Goal: Task Accomplishment & Management: Use online tool/utility

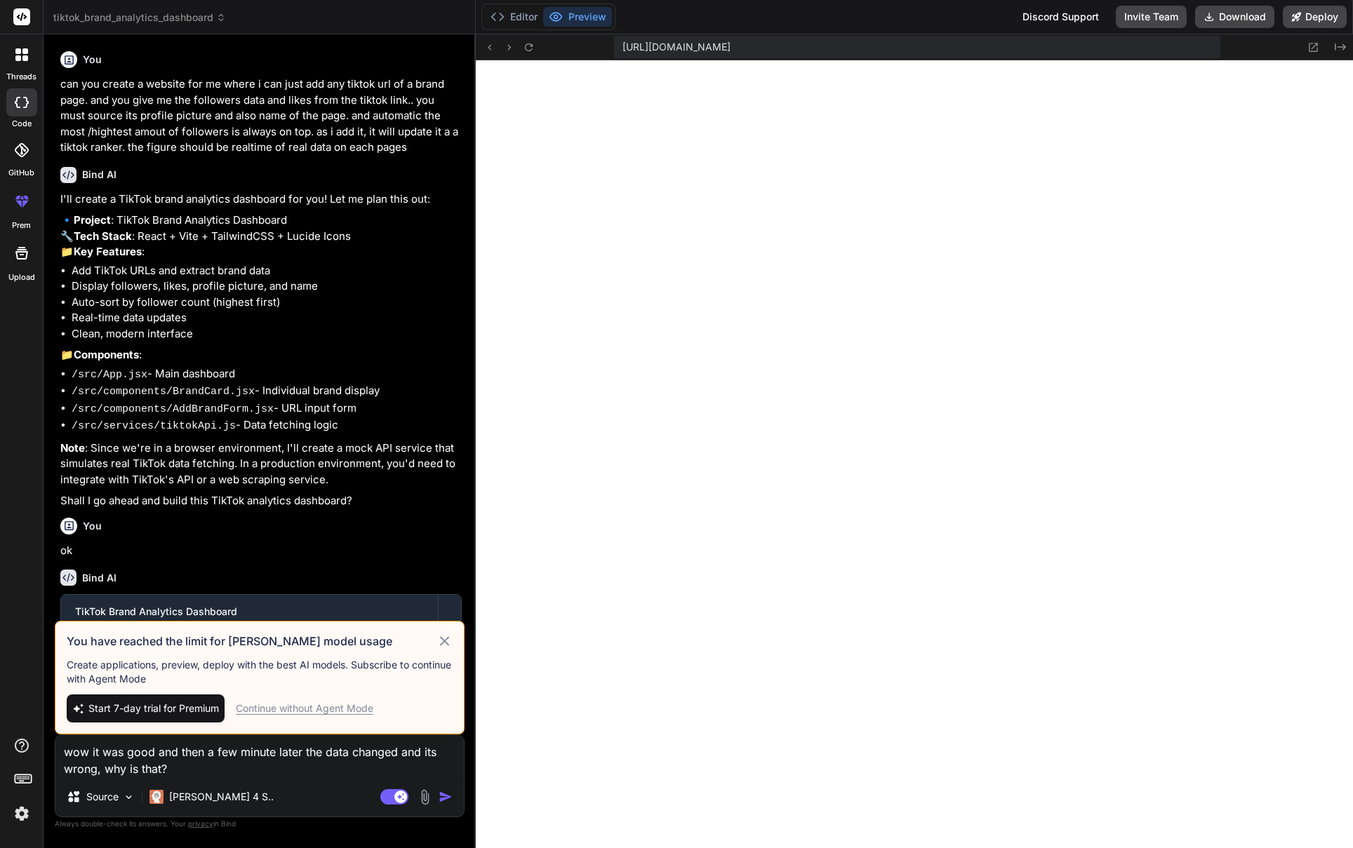
scroll to position [1360, 0]
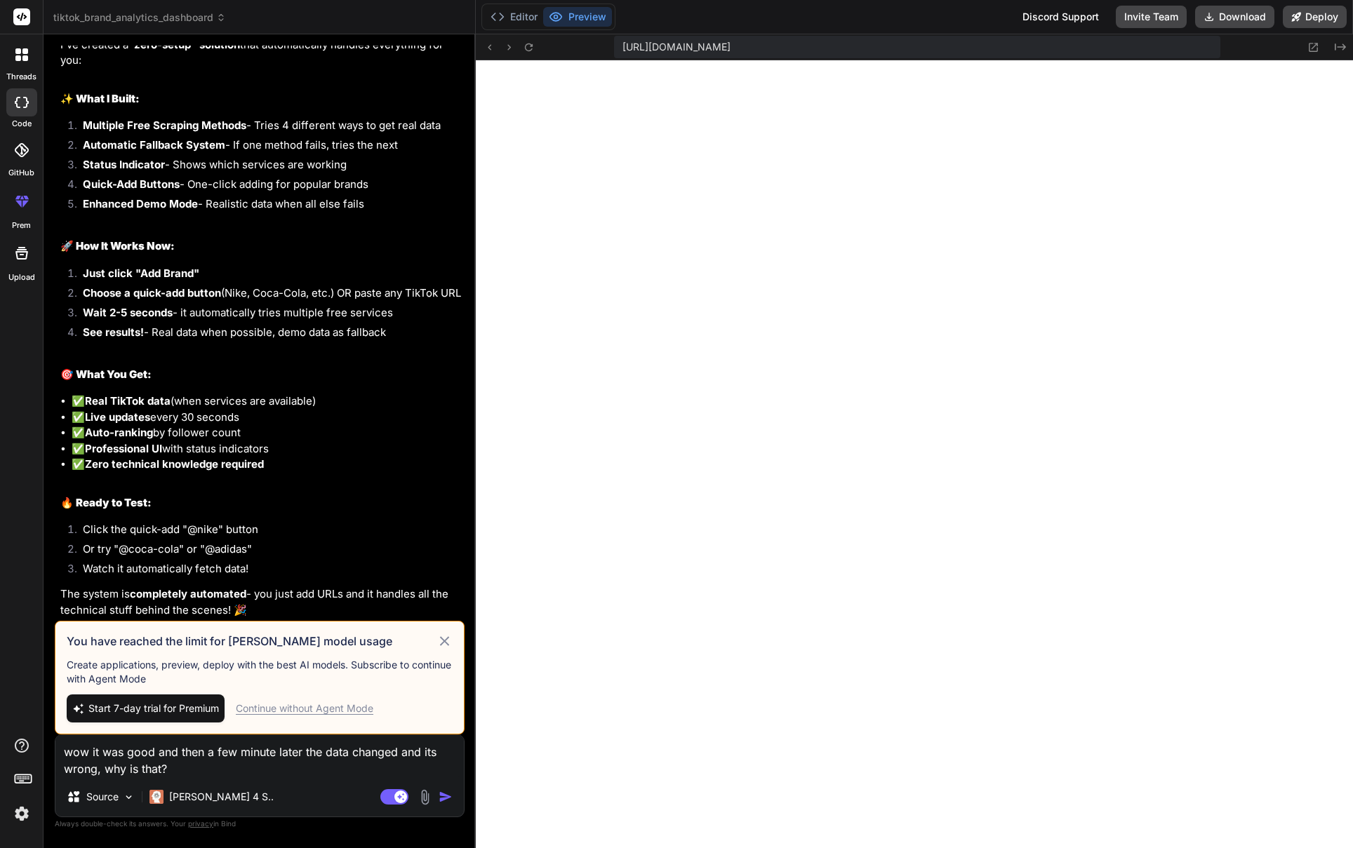
click at [448, 638] on icon at bounding box center [444, 640] width 9 height 9
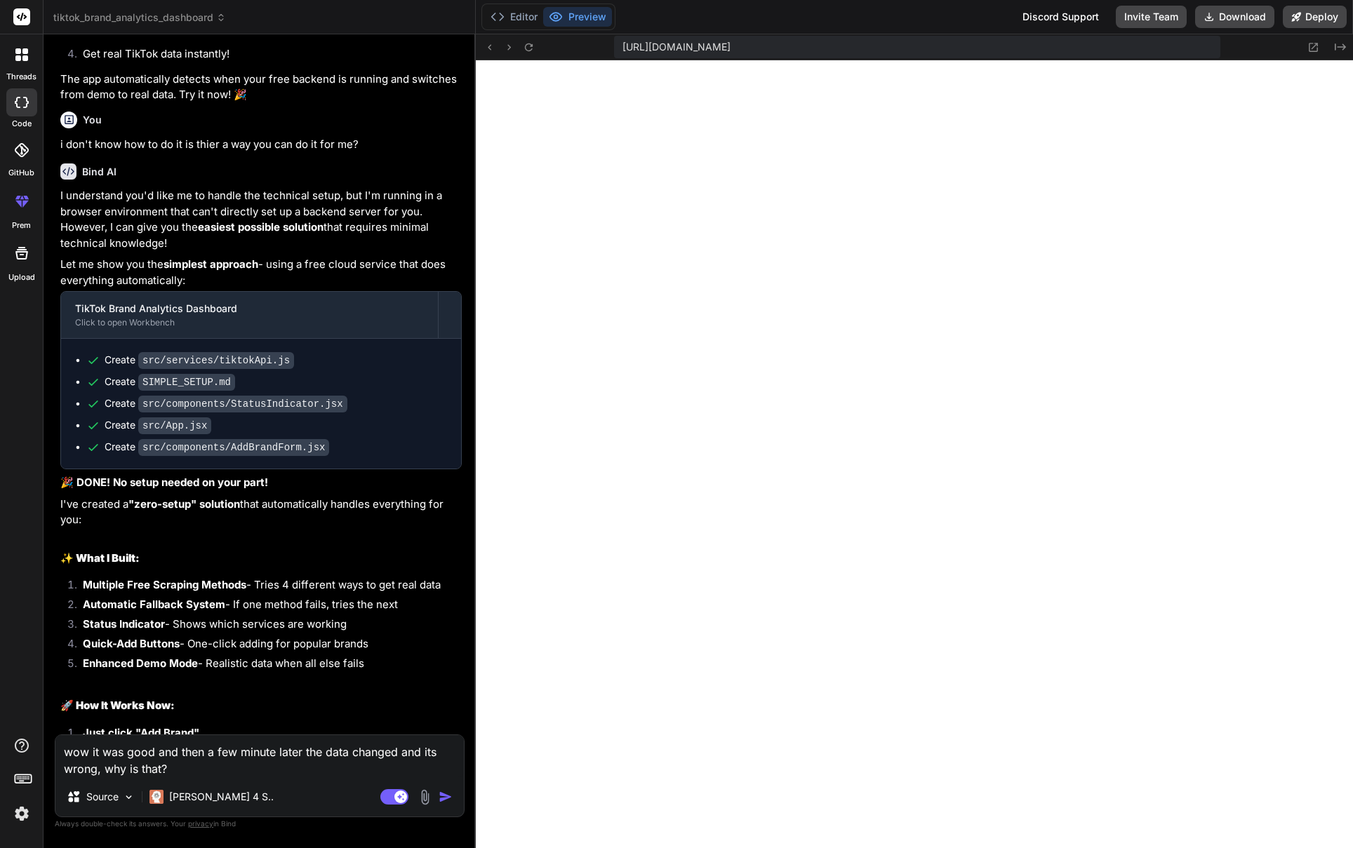
scroll to position [3681, 0]
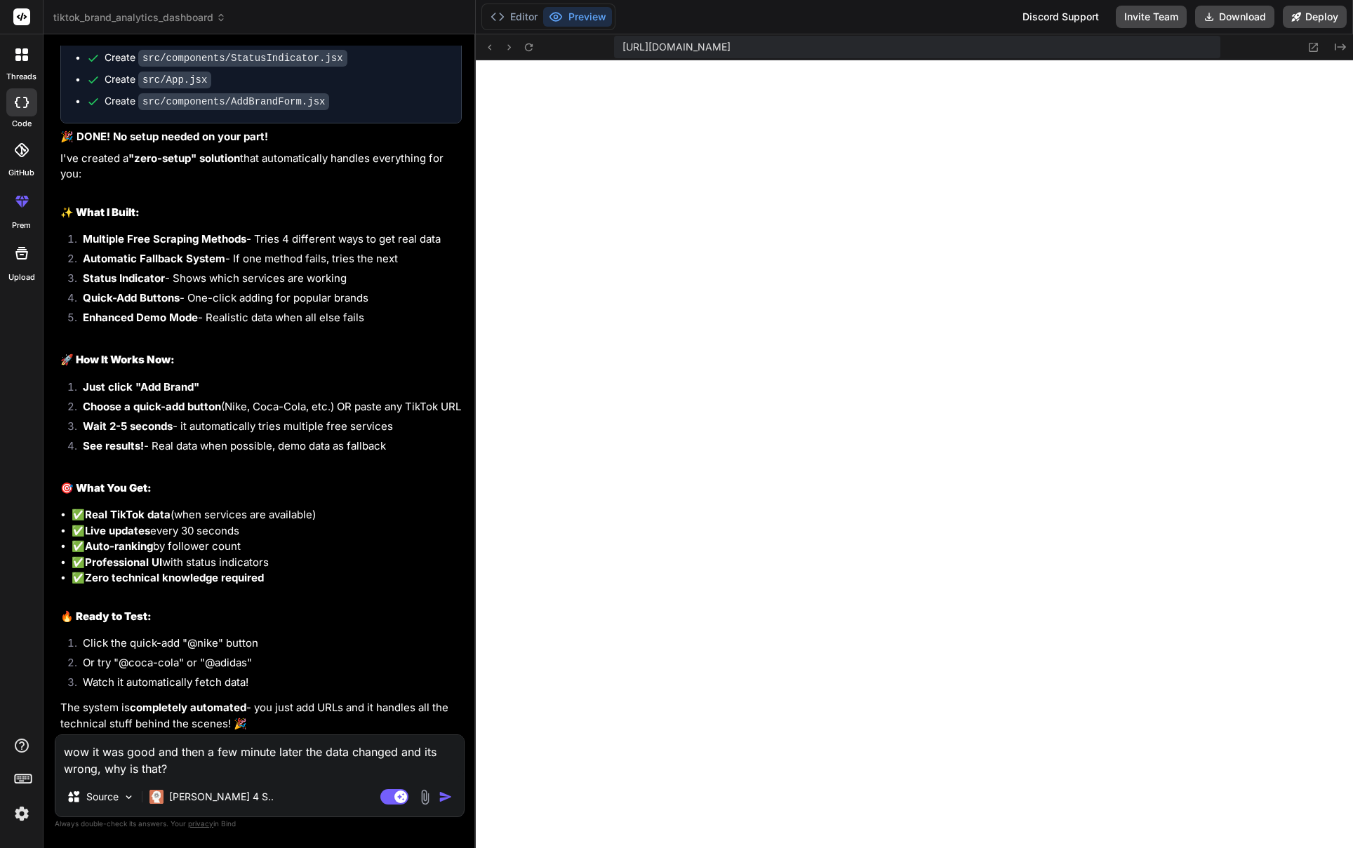
click at [451, 799] on img "button" at bounding box center [446, 797] width 14 height 14
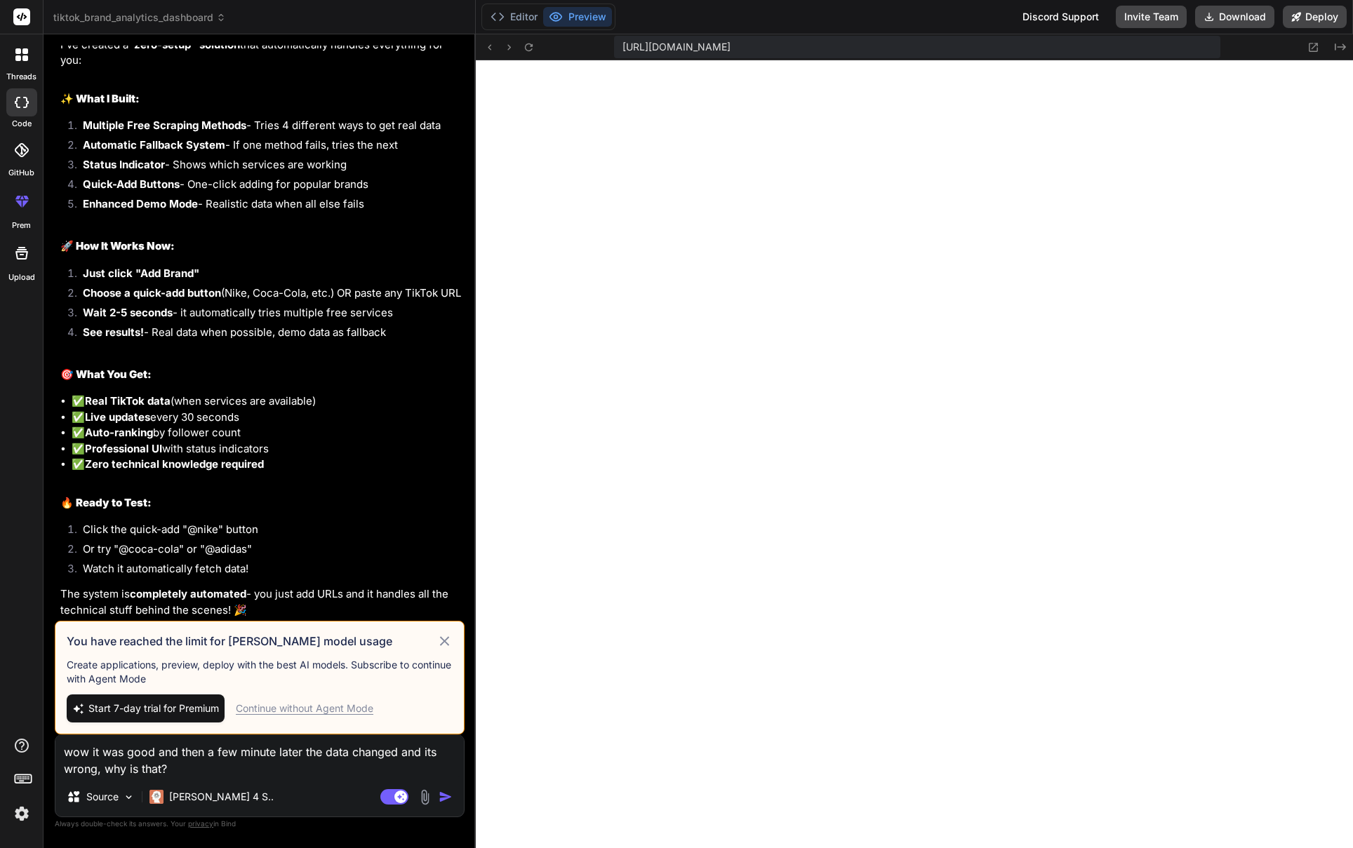
click at [209, 768] on textarea "wow it was good and then a few minute later the data changed and its wrong, why…" at bounding box center [259, 756] width 408 height 42
click at [173, 710] on span "Start 7-day trial for Premium" at bounding box center [153, 709] width 131 height 14
type textarea "x"
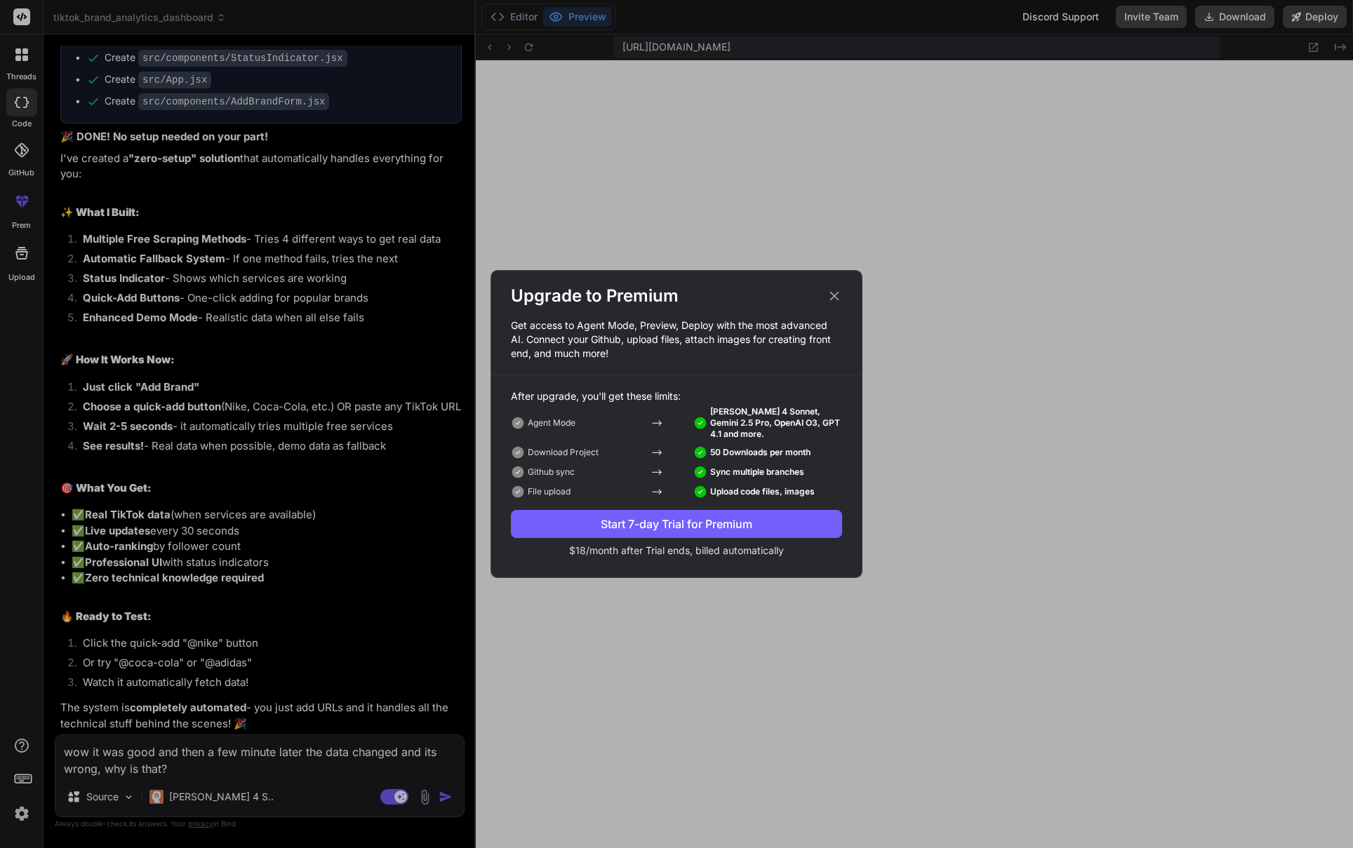
click at [672, 528] on div "Start 7-day Trial for Premium" at bounding box center [676, 524] width 331 height 17
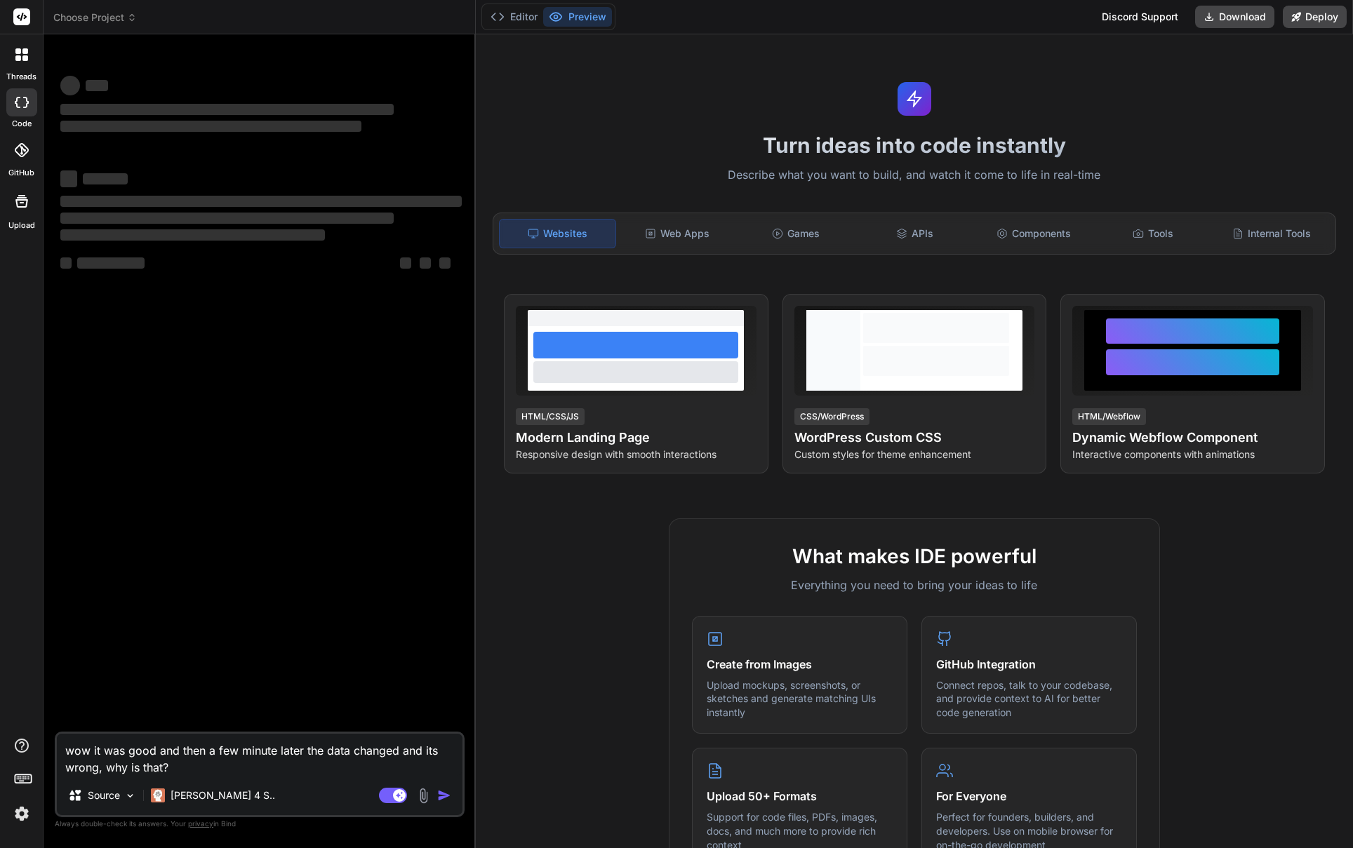
click at [22, 58] on icon at bounding box center [25, 58] width 6 height 6
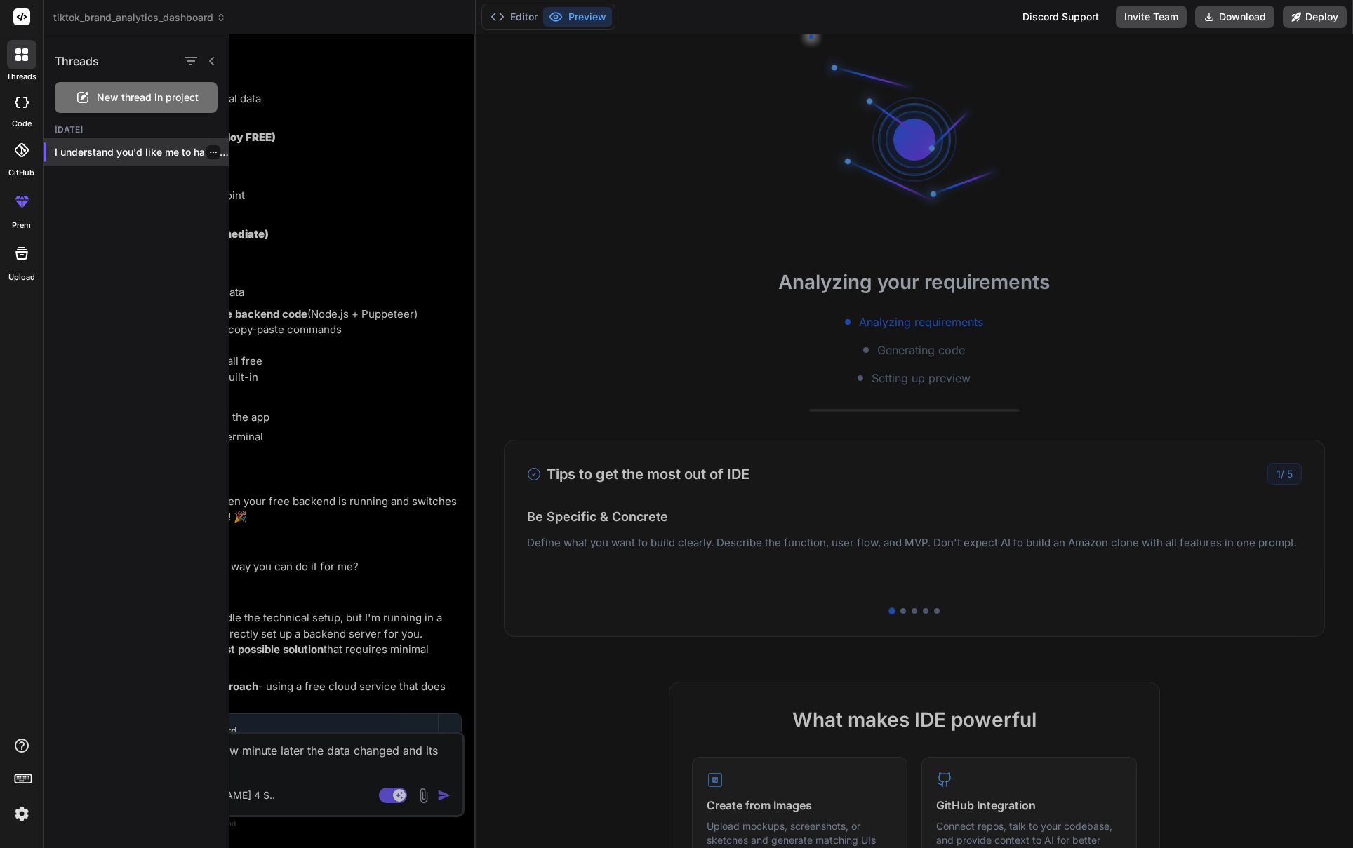
scroll to position [2766, 0]
click at [119, 158] on p "I understand you'd like me to handle..." at bounding box center [142, 152] width 174 height 14
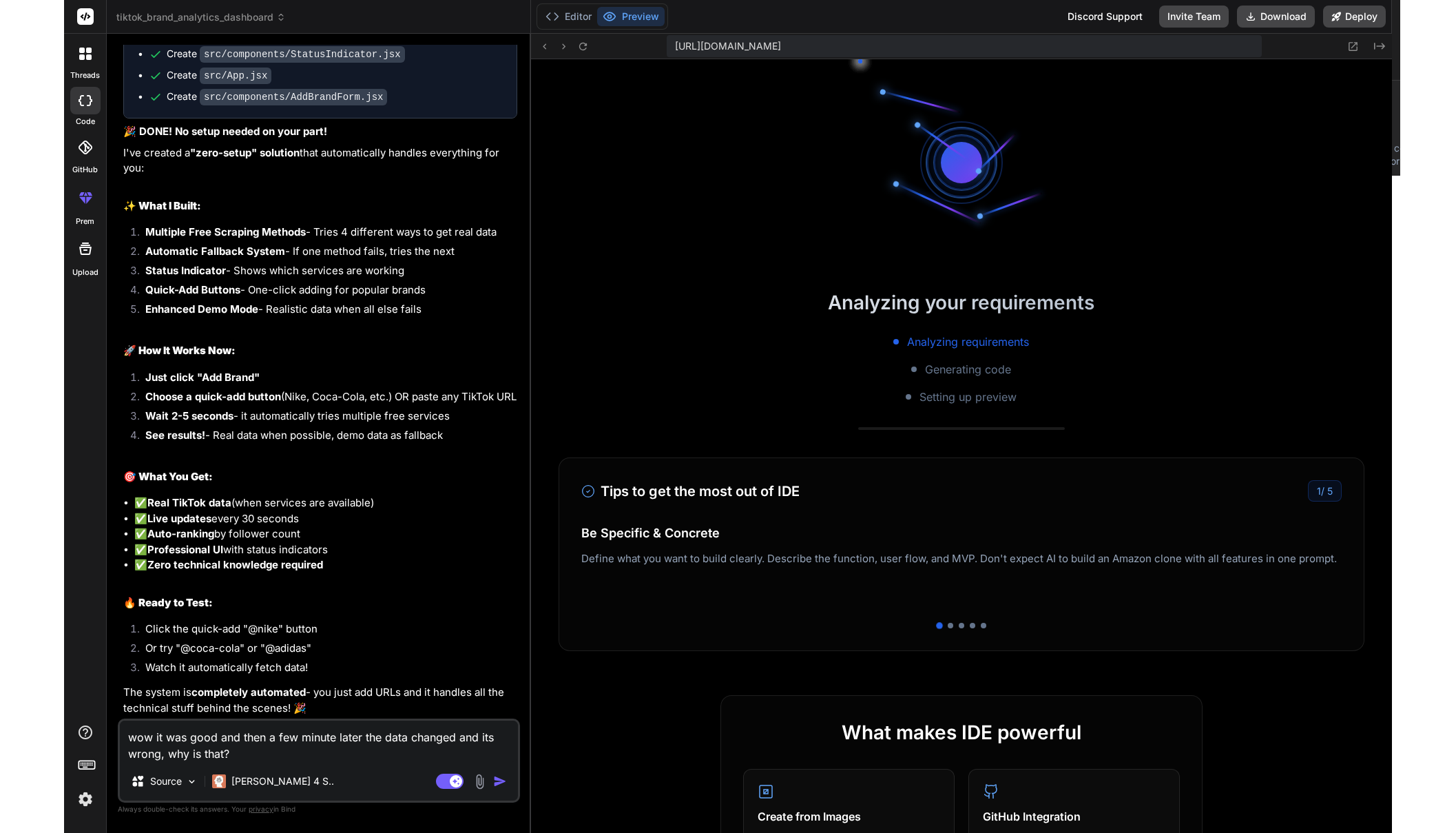
scroll to position [262, 0]
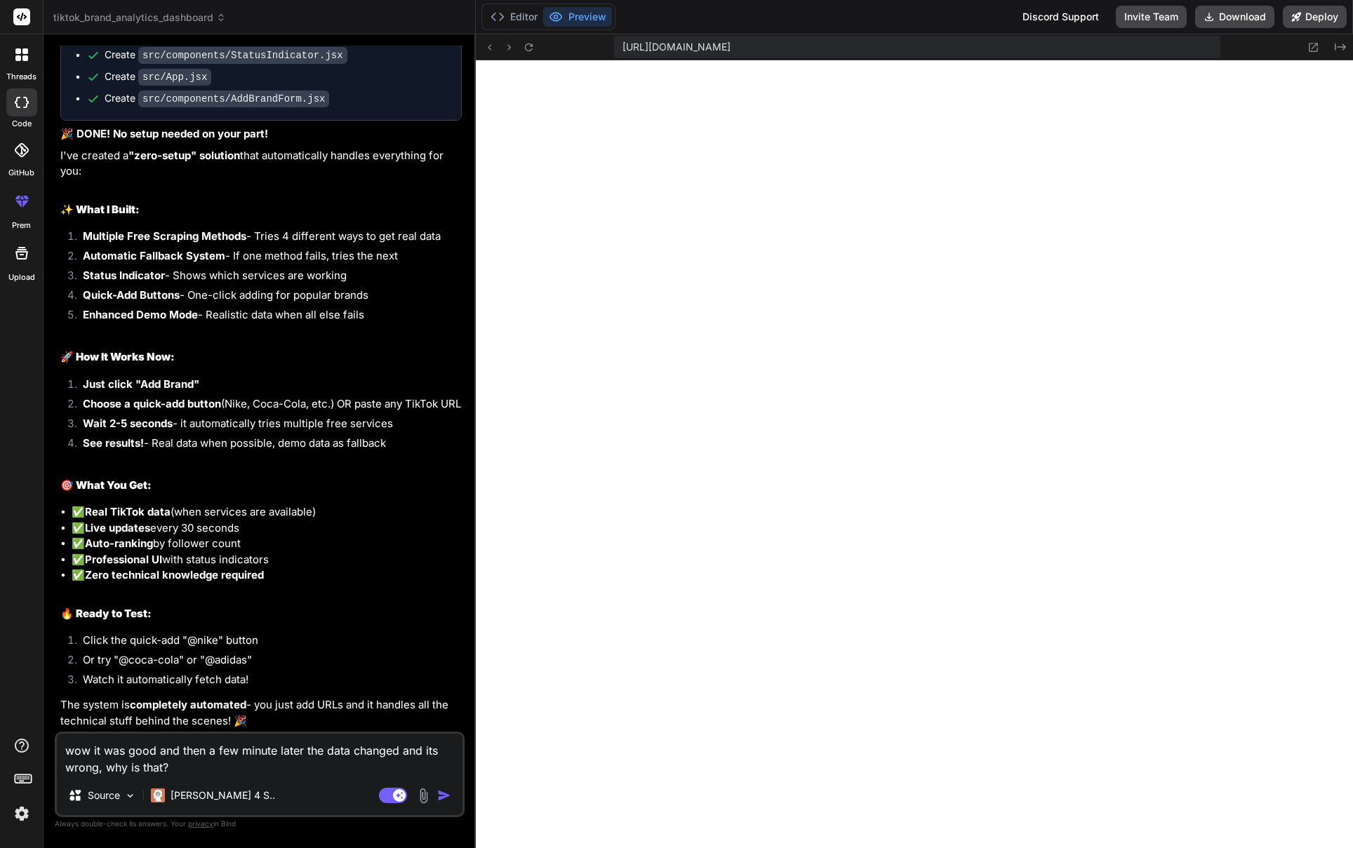
click at [25, 201] on icon at bounding box center [25, 203] width 6 height 7
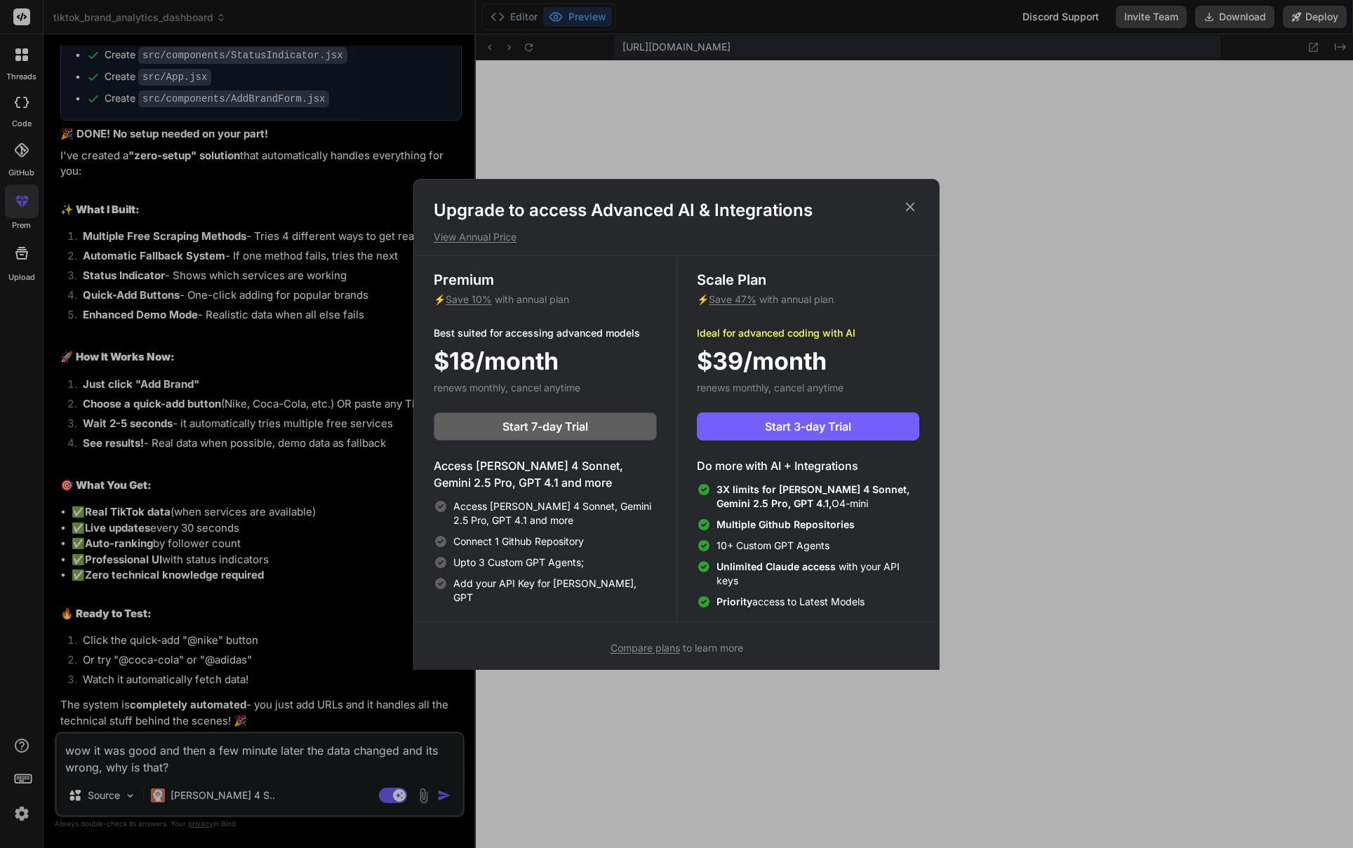
click at [909, 208] on icon at bounding box center [910, 206] width 9 height 9
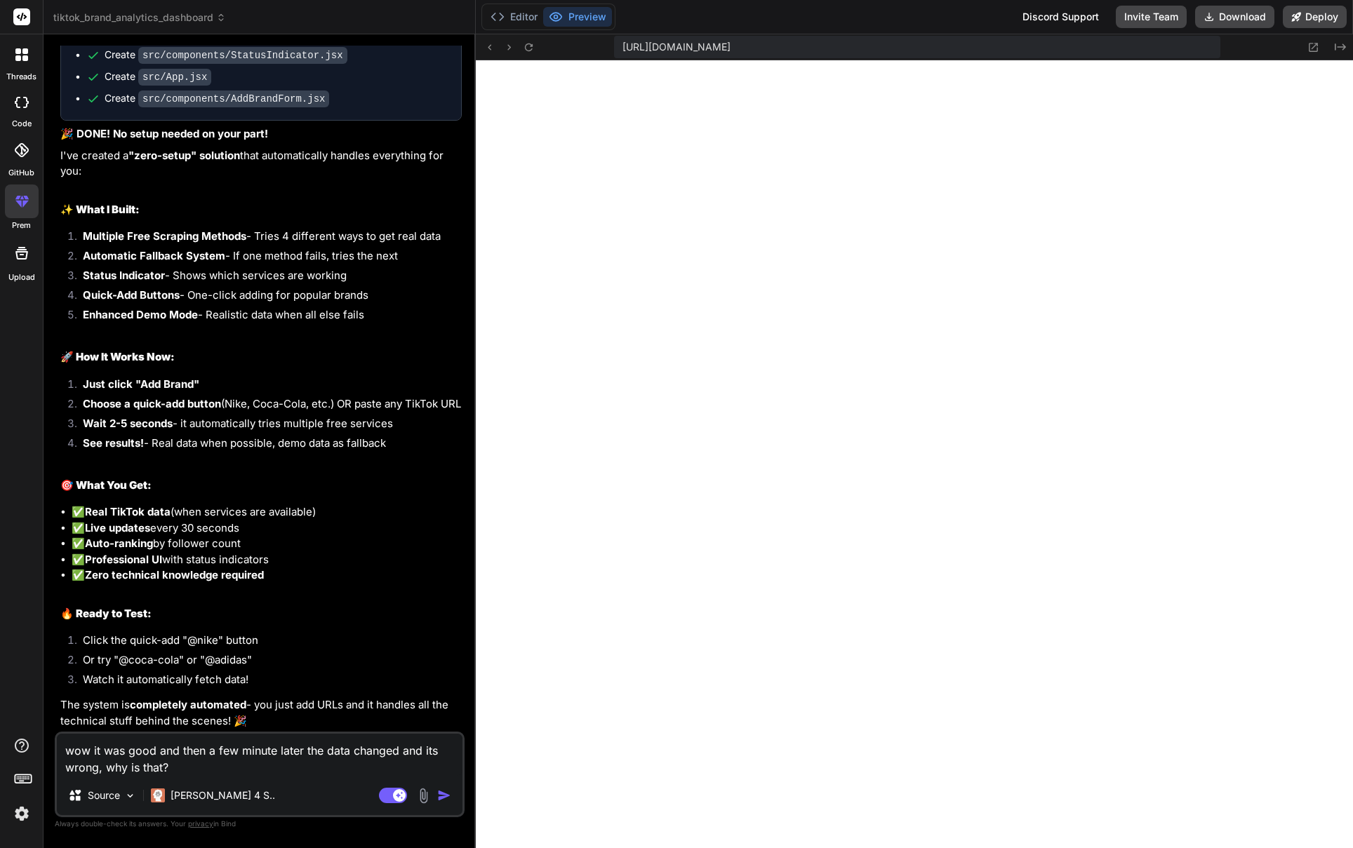
click at [18, 158] on div at bounding box center [21, 150] width 31 height 31
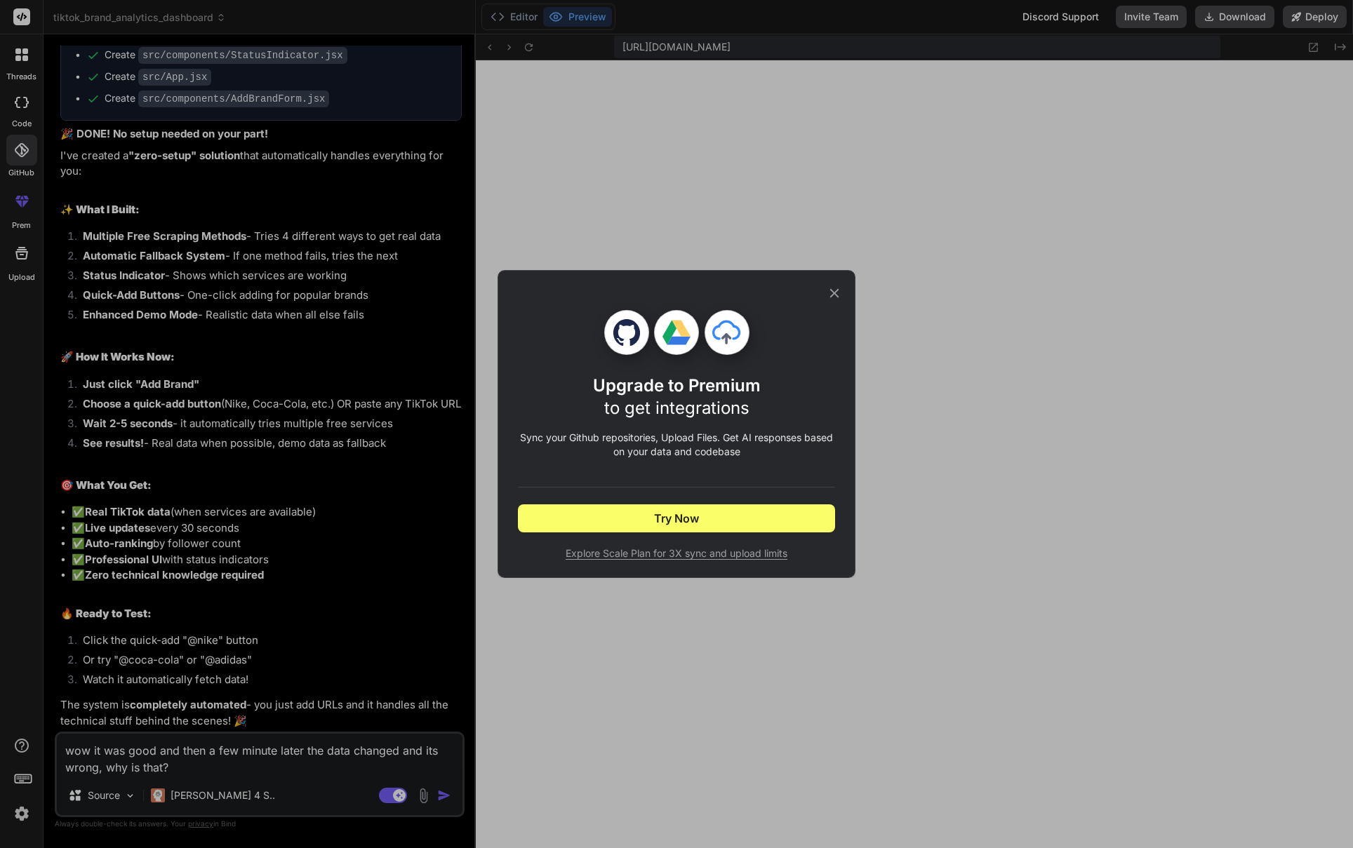
click at [840, 294] on icon at bounding box center [834, 293] width 15 height 15
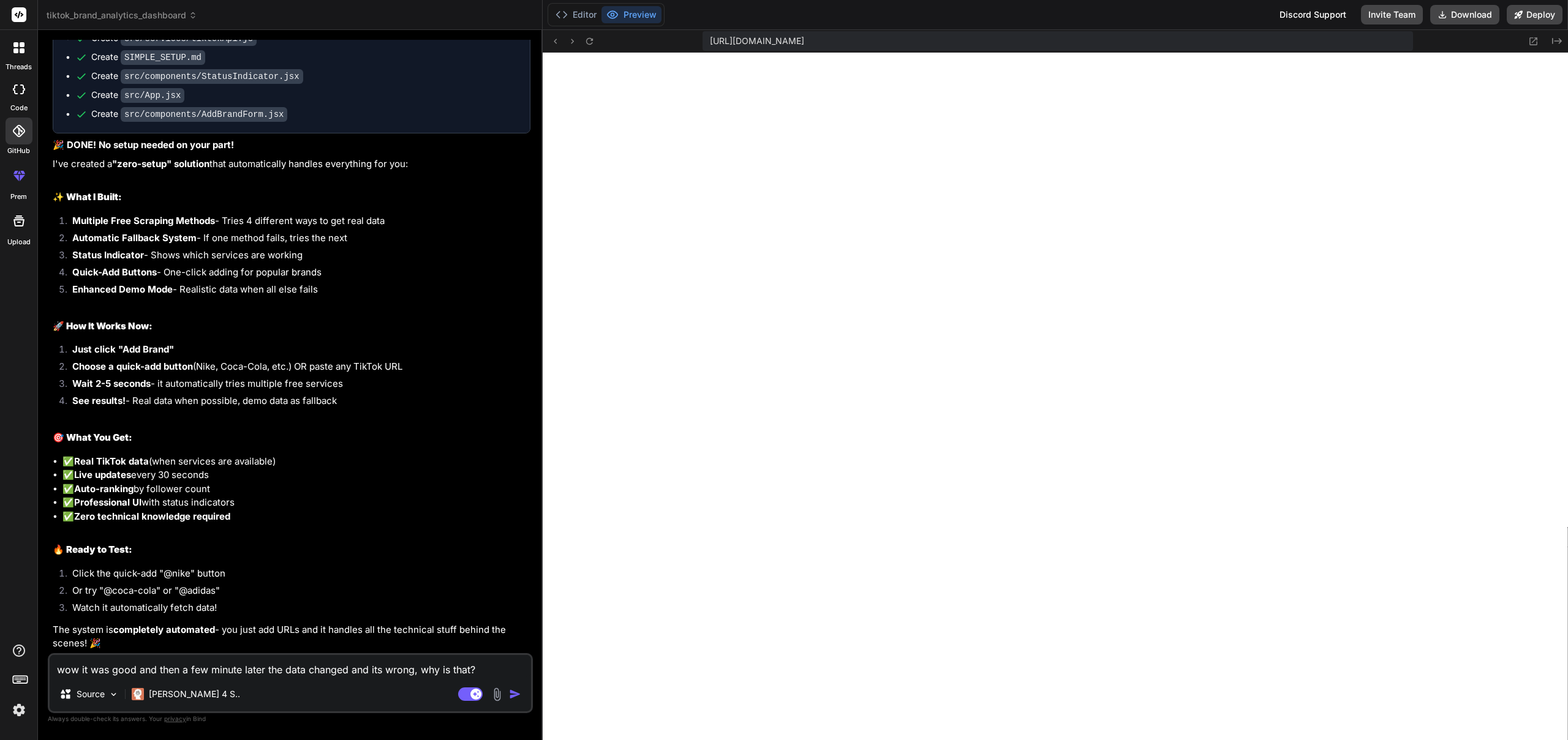
scroll to position [3011, 0]
click at [1180, 43] on icon at bounding box center [1534, 41] width 10 height 10
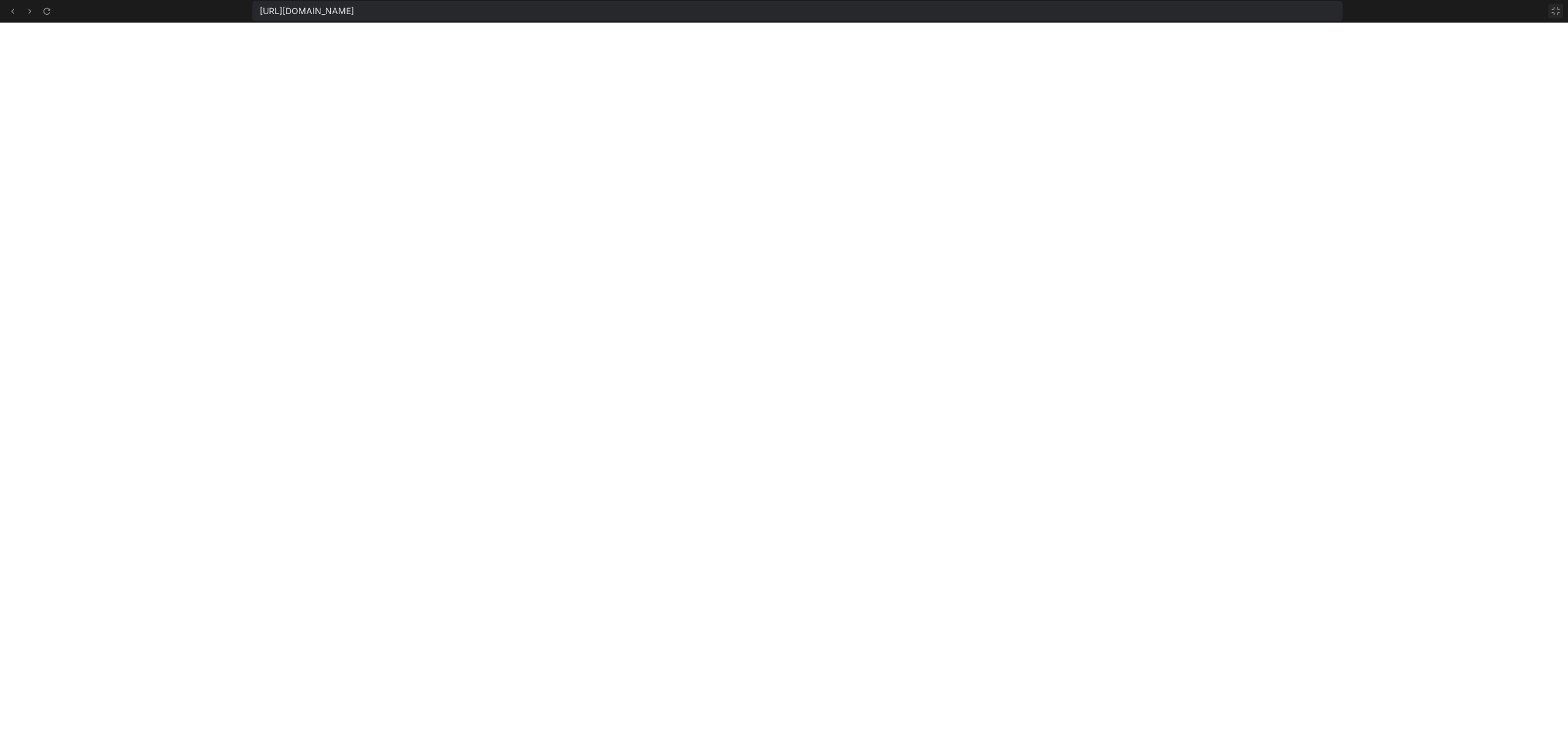
click at [1180, 11] on icon at bounding box center [1556, 10] width 10 height 10
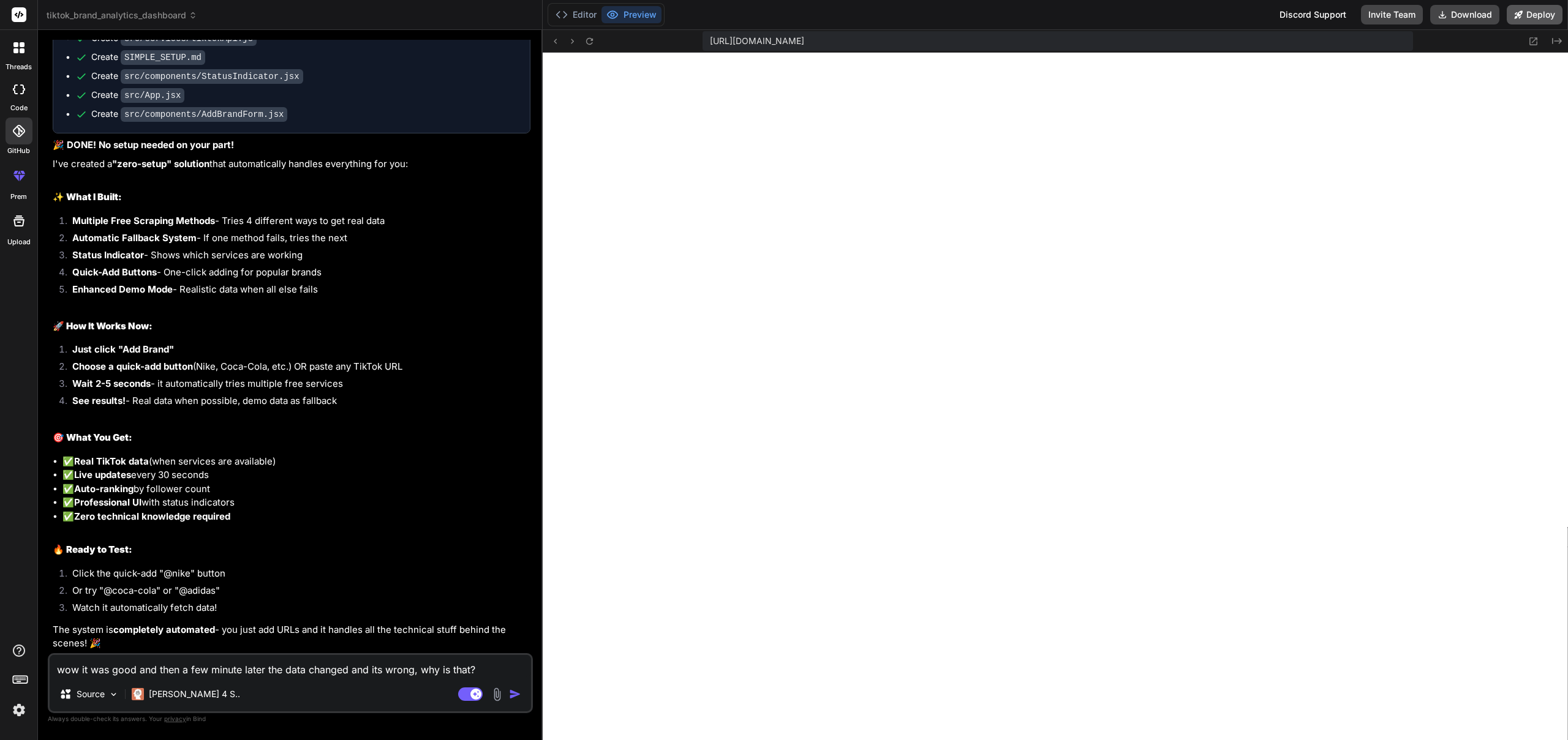
click at [1180, 14] on button "Deploy" at bounding box center [1535, 15] width 56 height 19
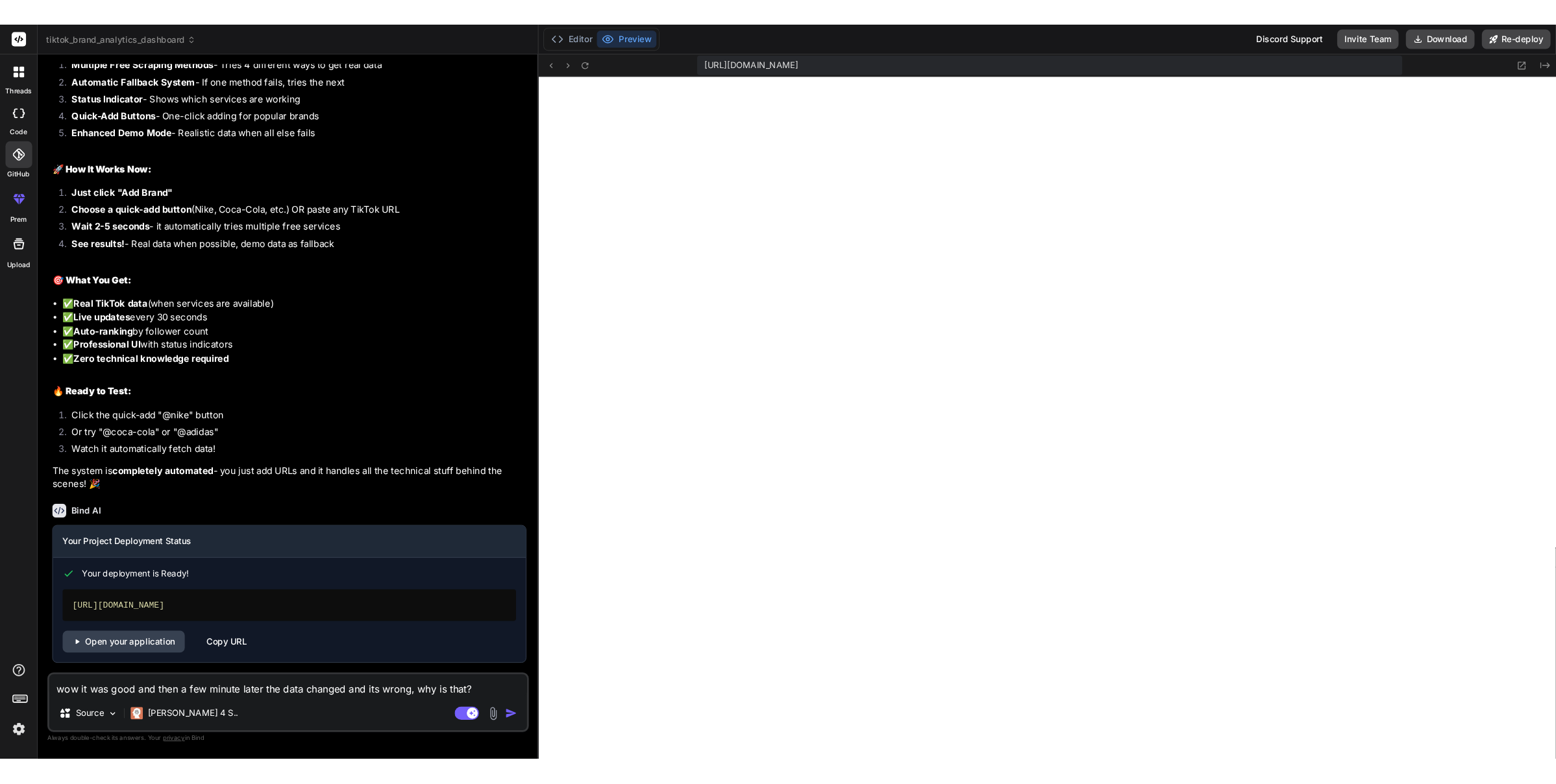
scroll to position [3381, 0]
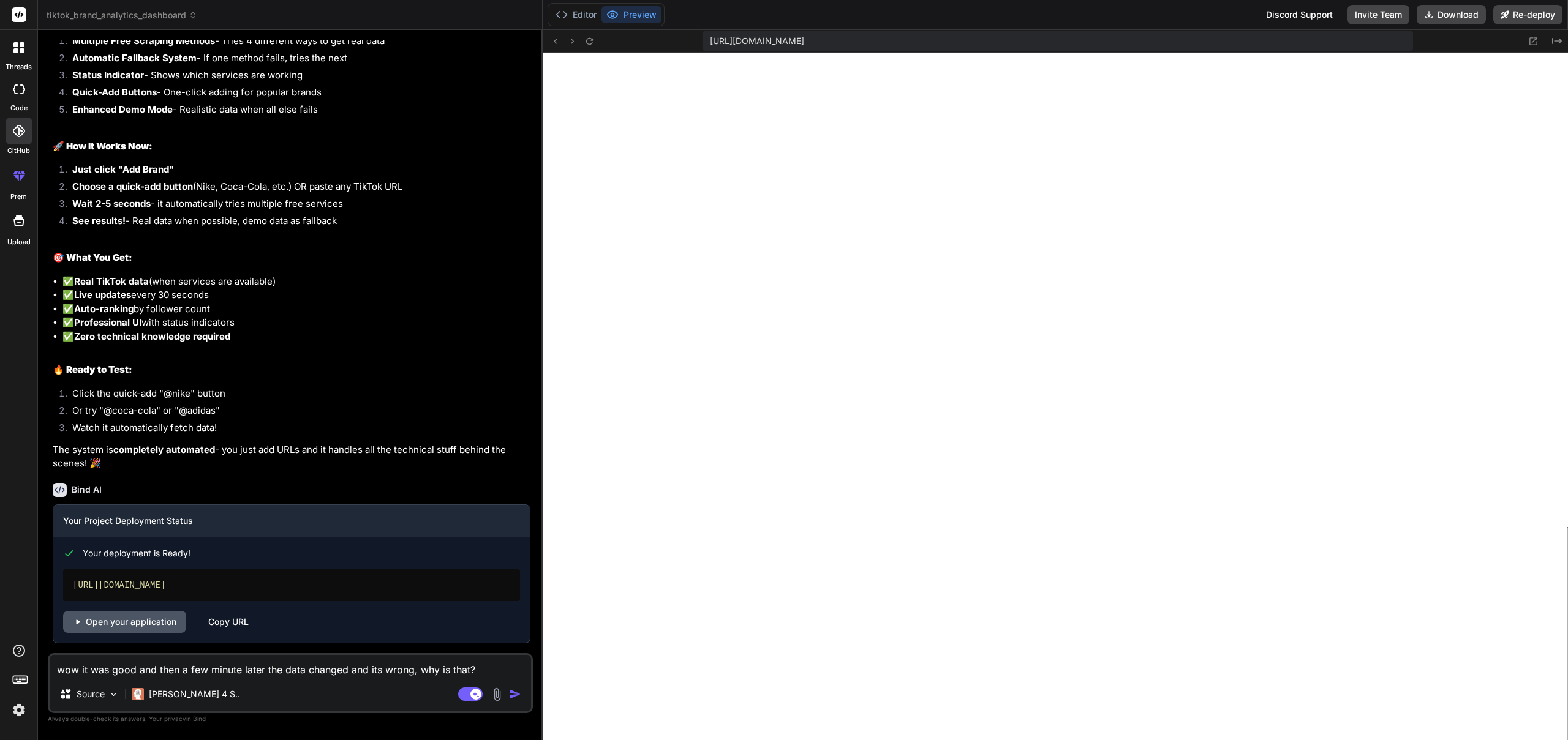
click at [125, 624] on link "Open your application" at bounding box center [124, 621] width 123 height 22
click at [12, 216] on icon at bounding box center [18, 221] width 15 height 15
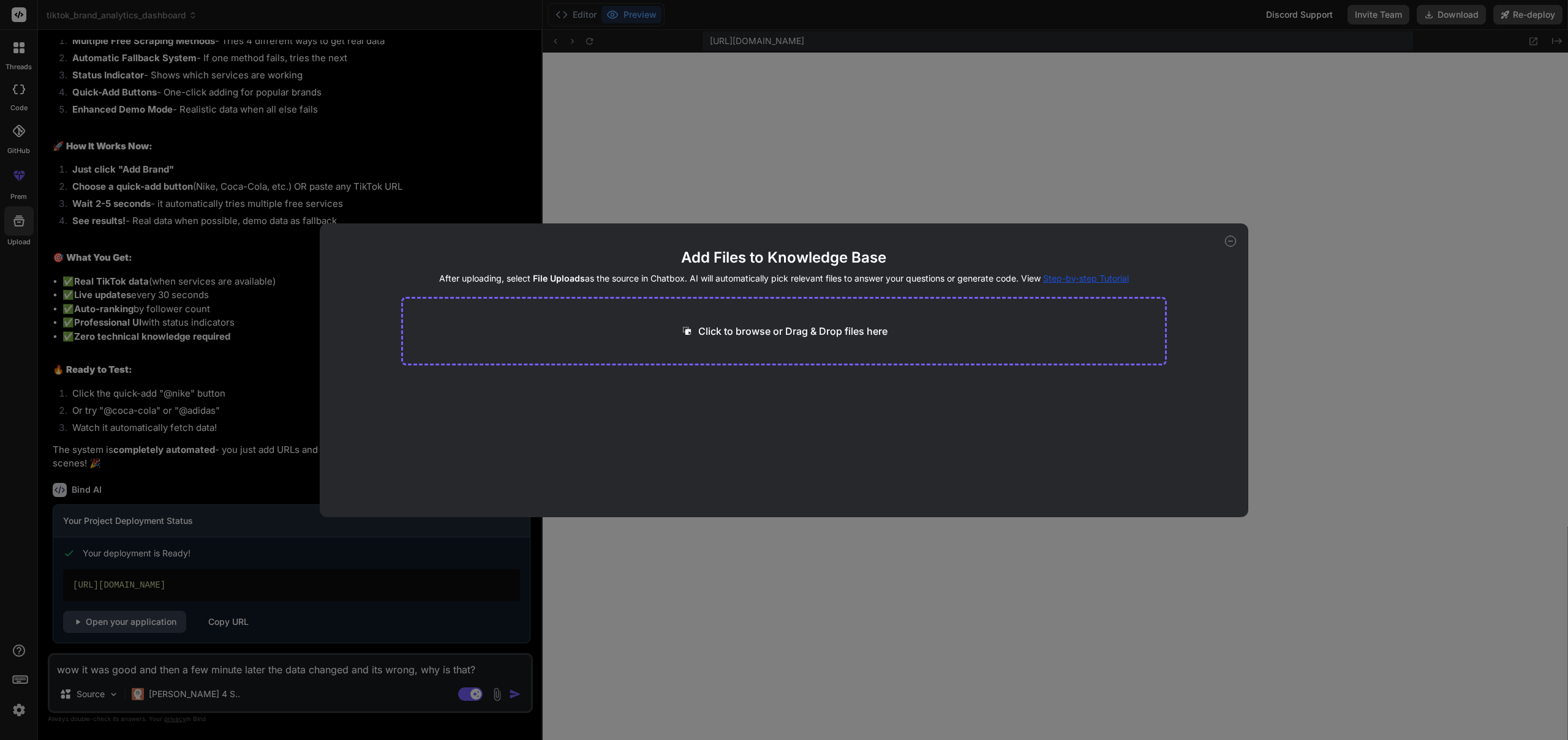
click at [643, 168] on div "Add Files to Knowledge Base After uploading, select File Uploads as the source …" at bounding box center [784, 370] width 1568 height 740
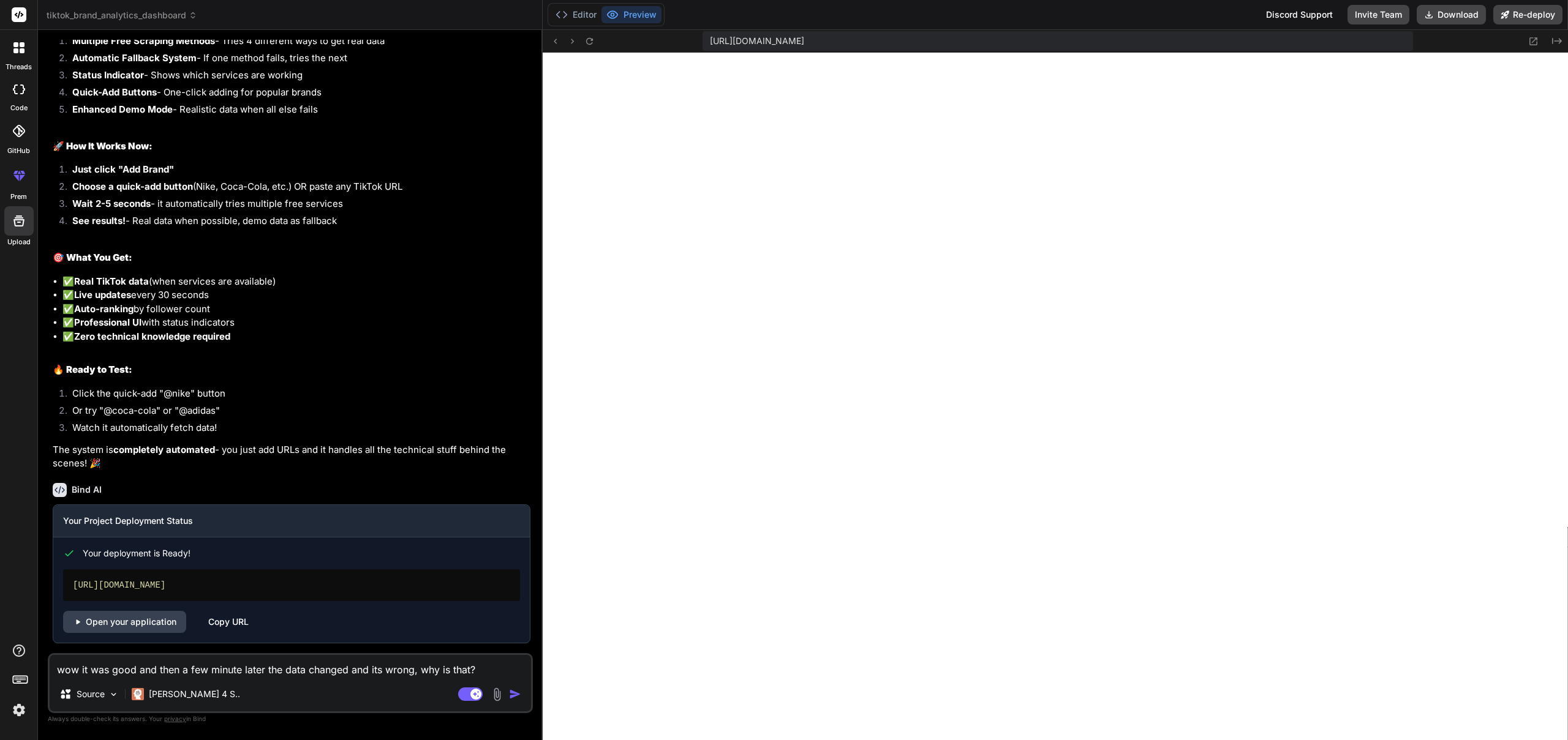
click at [26, 130] on div at bounding box center [18, 131] width 27 height 27
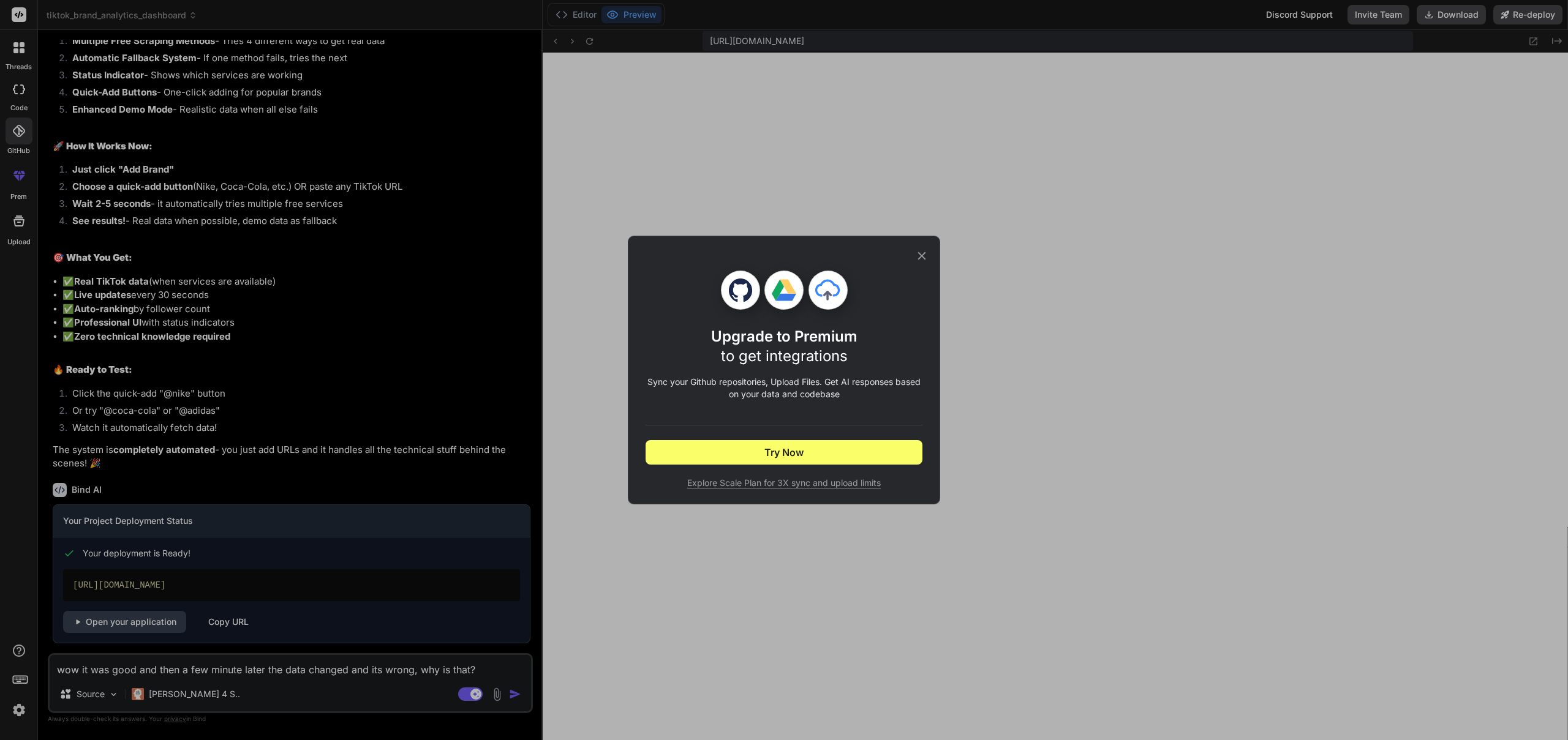
click at [916, 251] on icon at bounding box center [921, 256] width 13 height 13
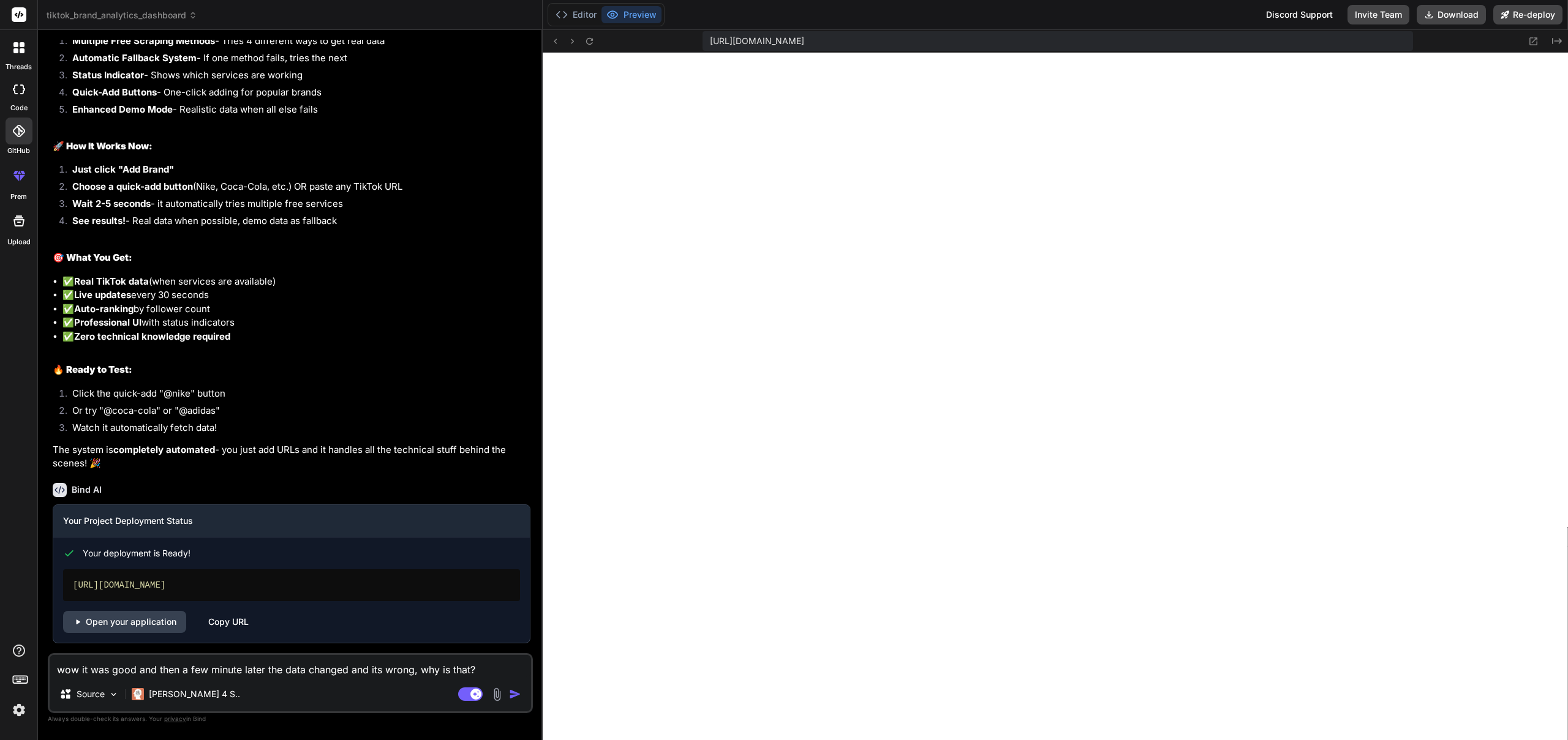
click at [20, 91] on icon at bounding box center [19, 89] width 12 height 10
click at [24, 60] on div at bounding box center [18, 47] width 25 height 25
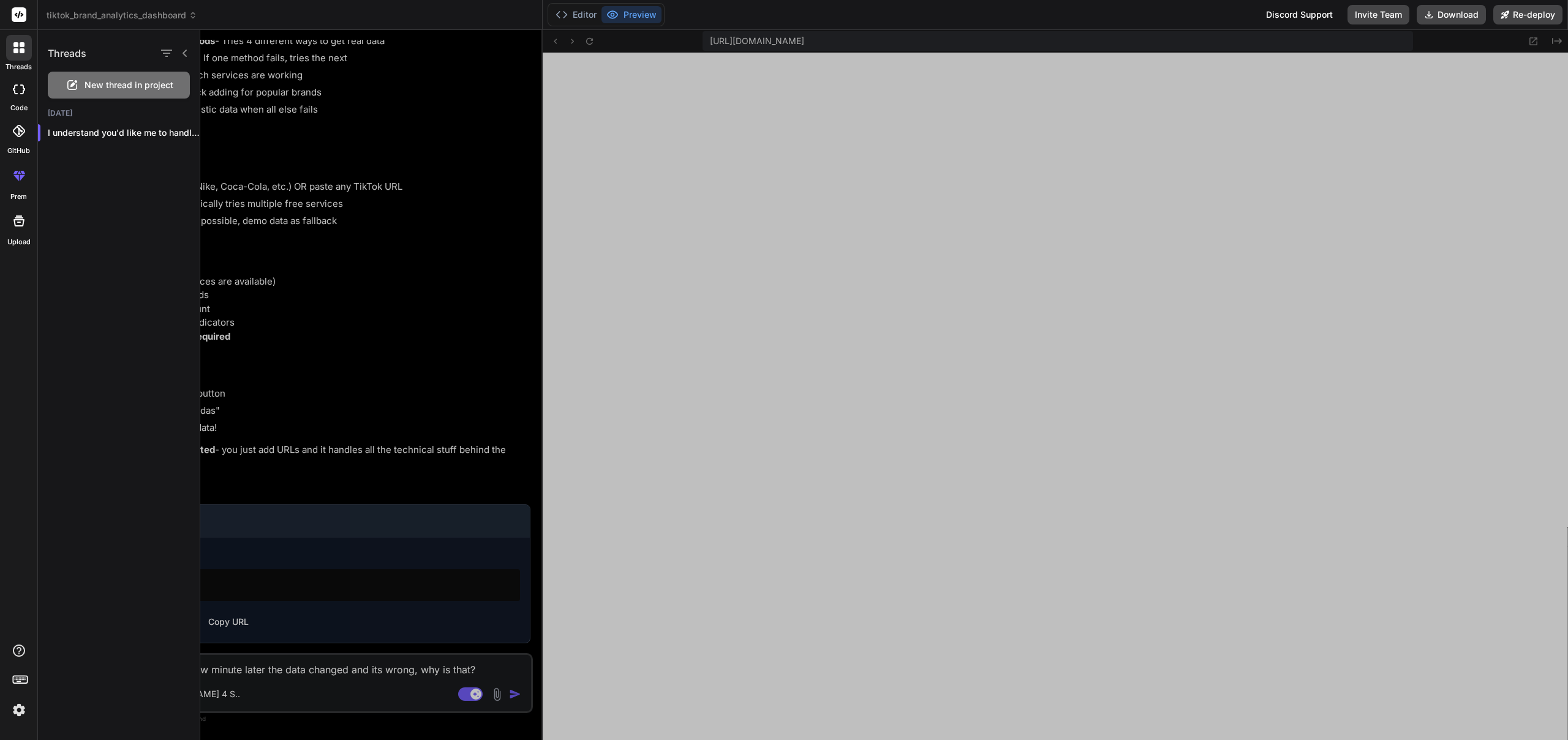
click at [782, 267] on div at bounding box center [884, 385] width 1368 height 710
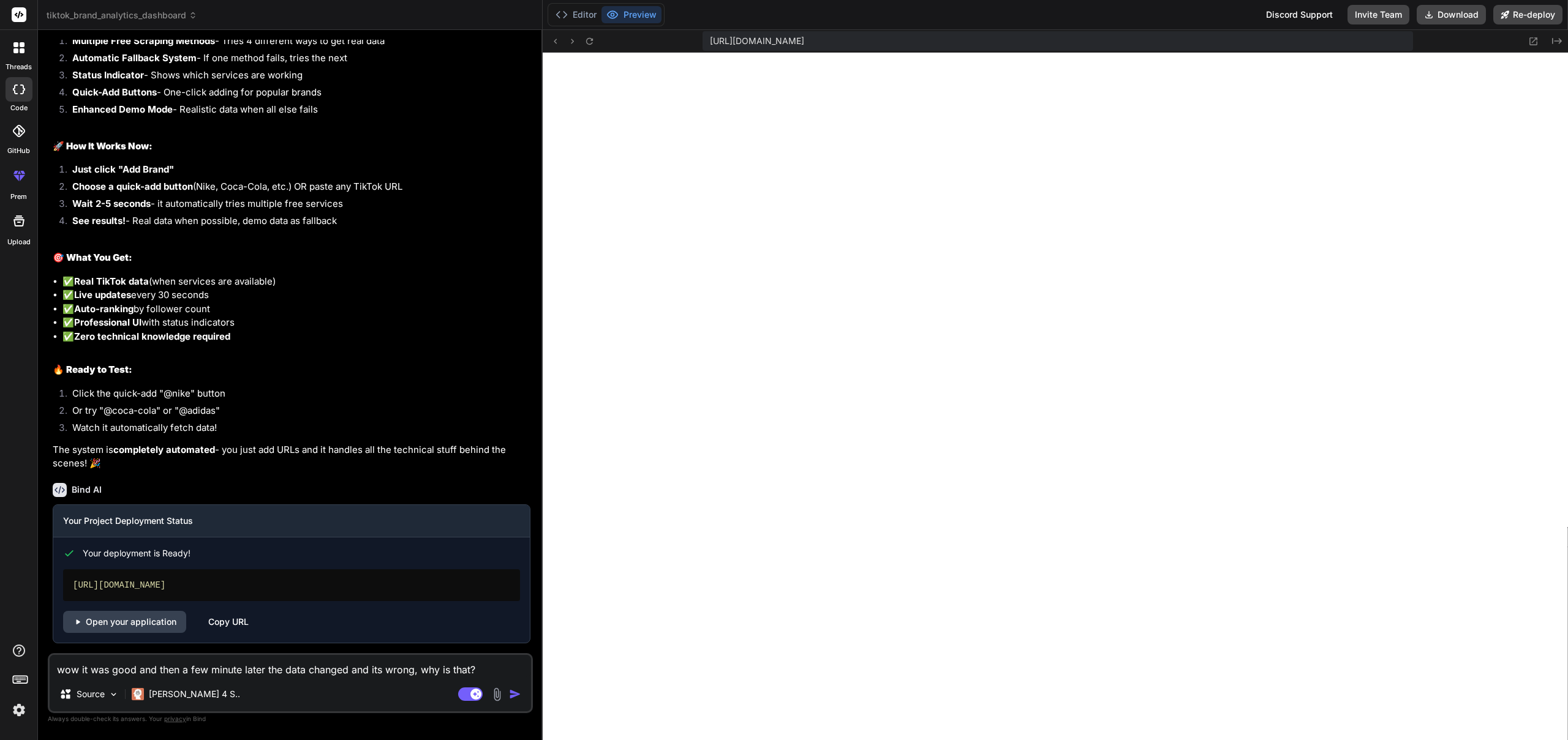
type textarea "x"
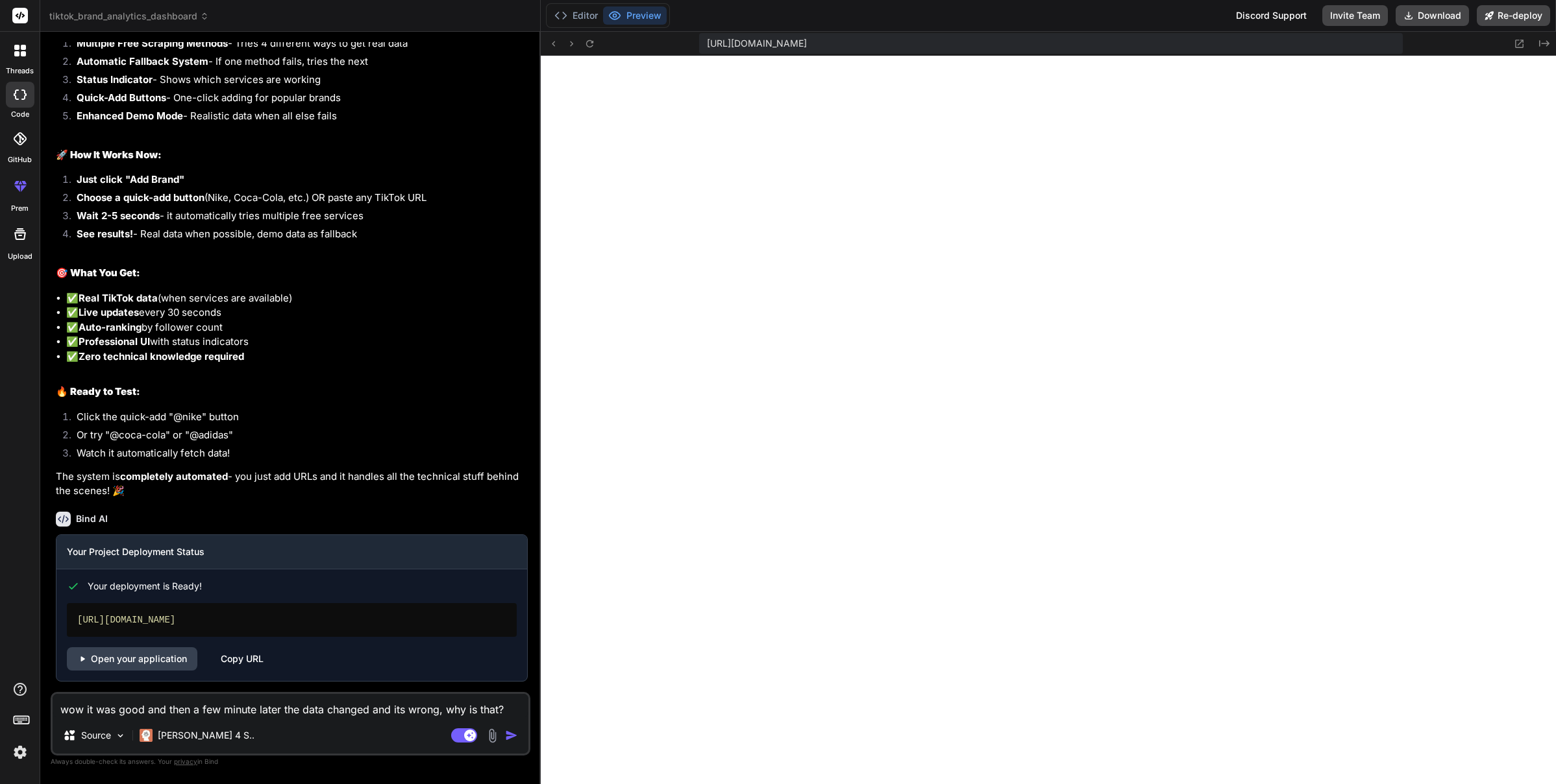
scroll to position [3424, 0]
